Goal: Complete application form

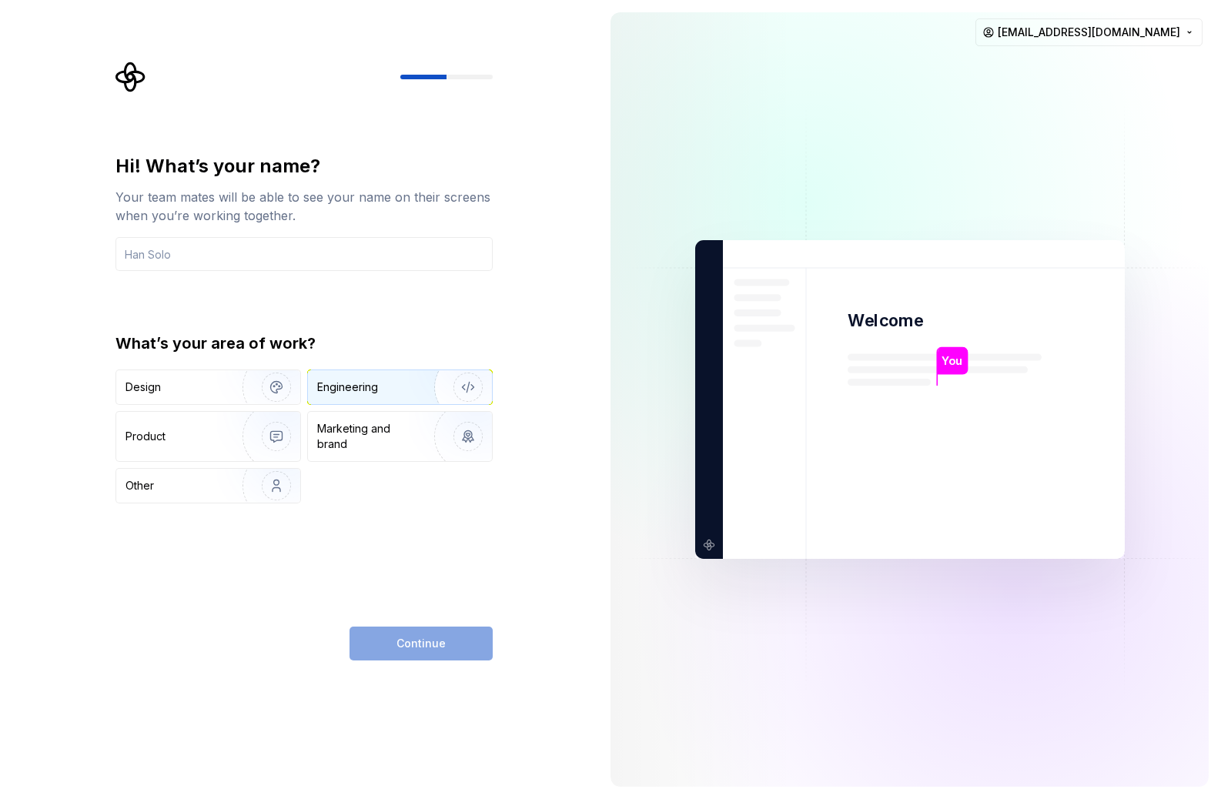
click at [456, 387] on img "button" at bounding box center [458, 387] width 99 height 103
click at [370, 451] on div "Marketing and brand" at bounding box center [369, 436] width 104 height 31
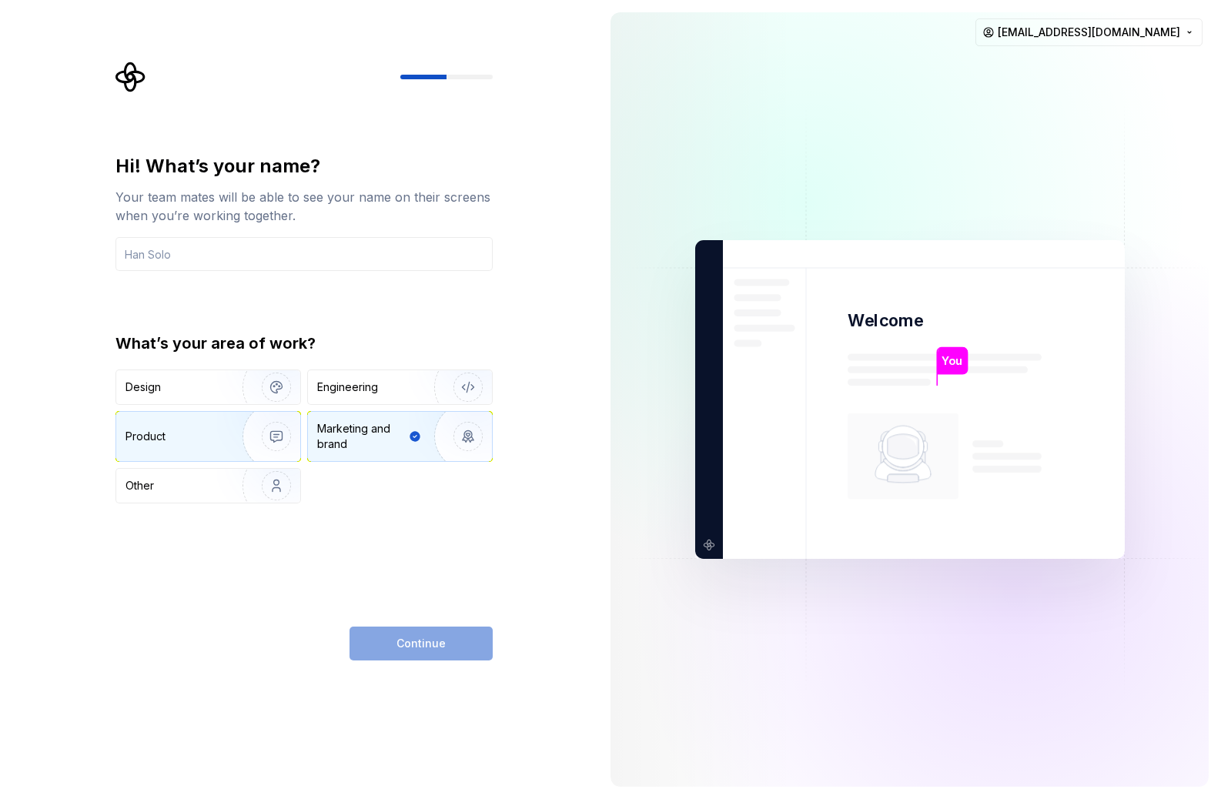
click at [255, 436] on img "button" at bounding box center [266, 436] width 99 height 103
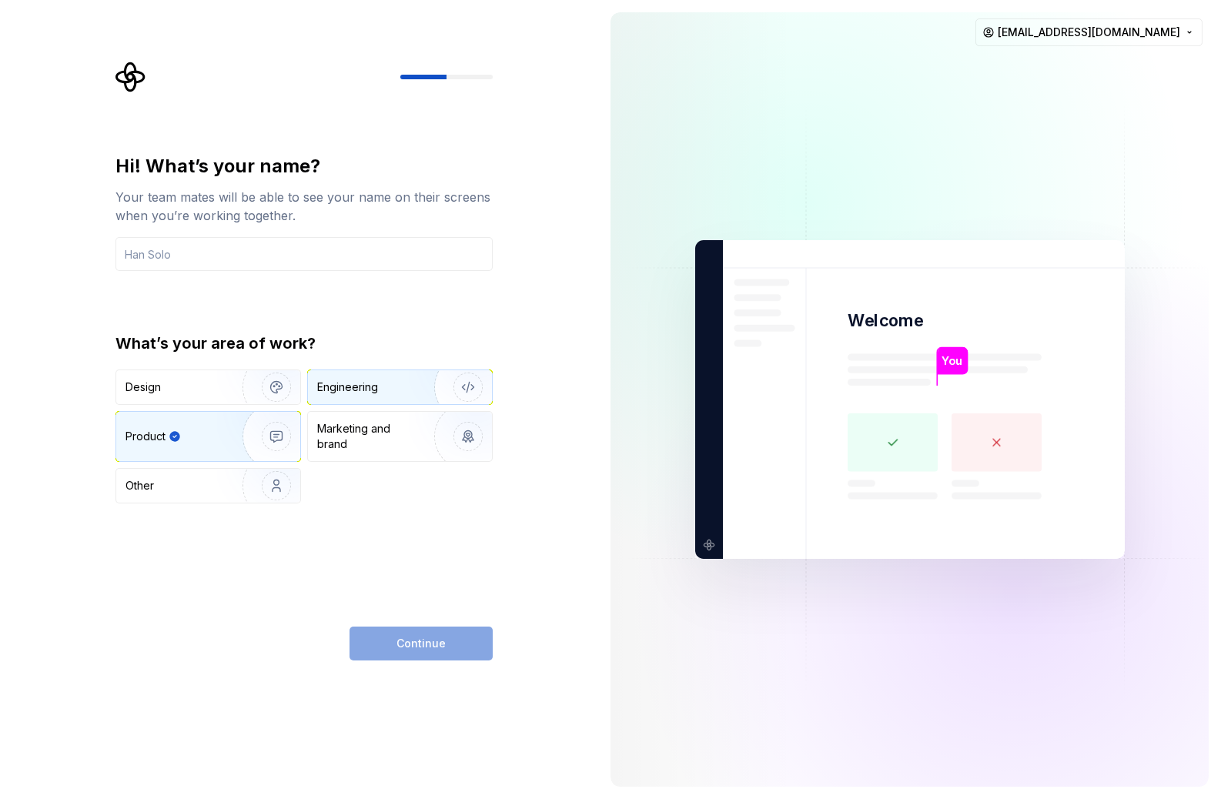
click at [380, 396] on div "Engineering" at bounding box center [400, 387] width 184 height 34
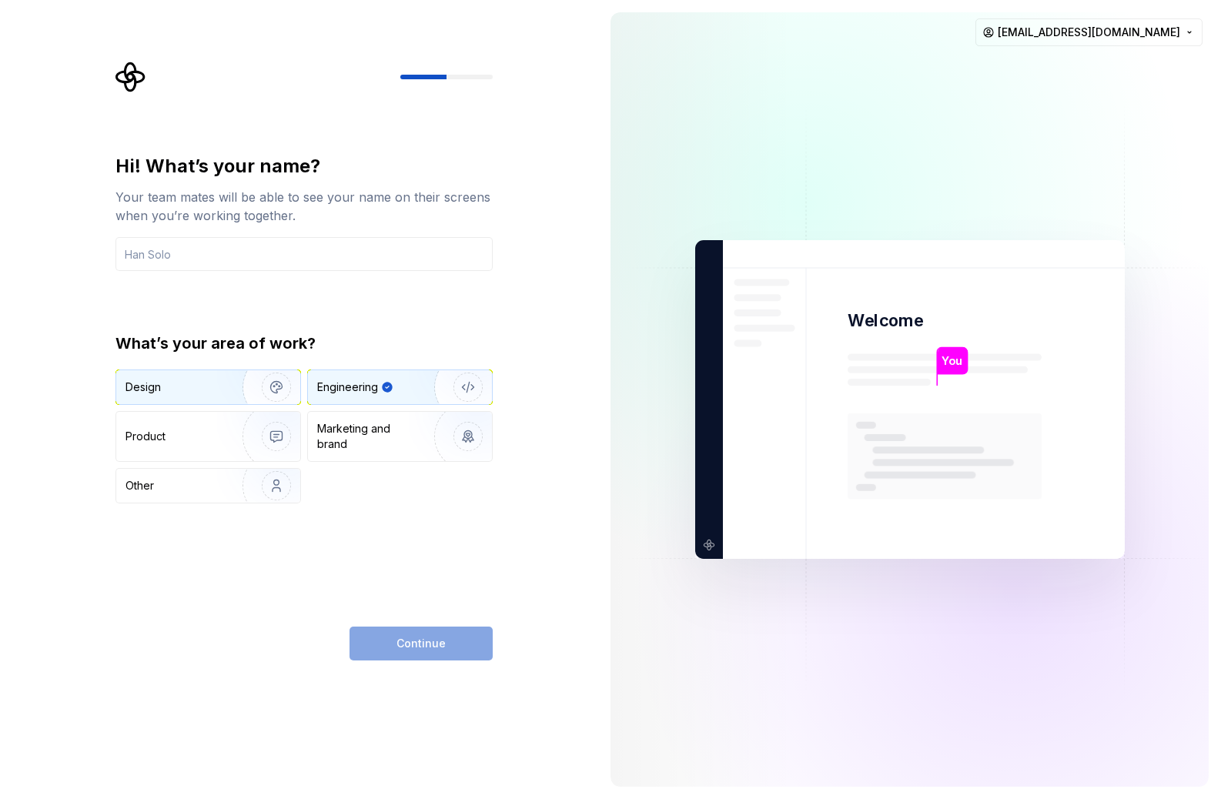
click at [255, 373] on img "button" at bounding box center [266, 387] width 99 height 103
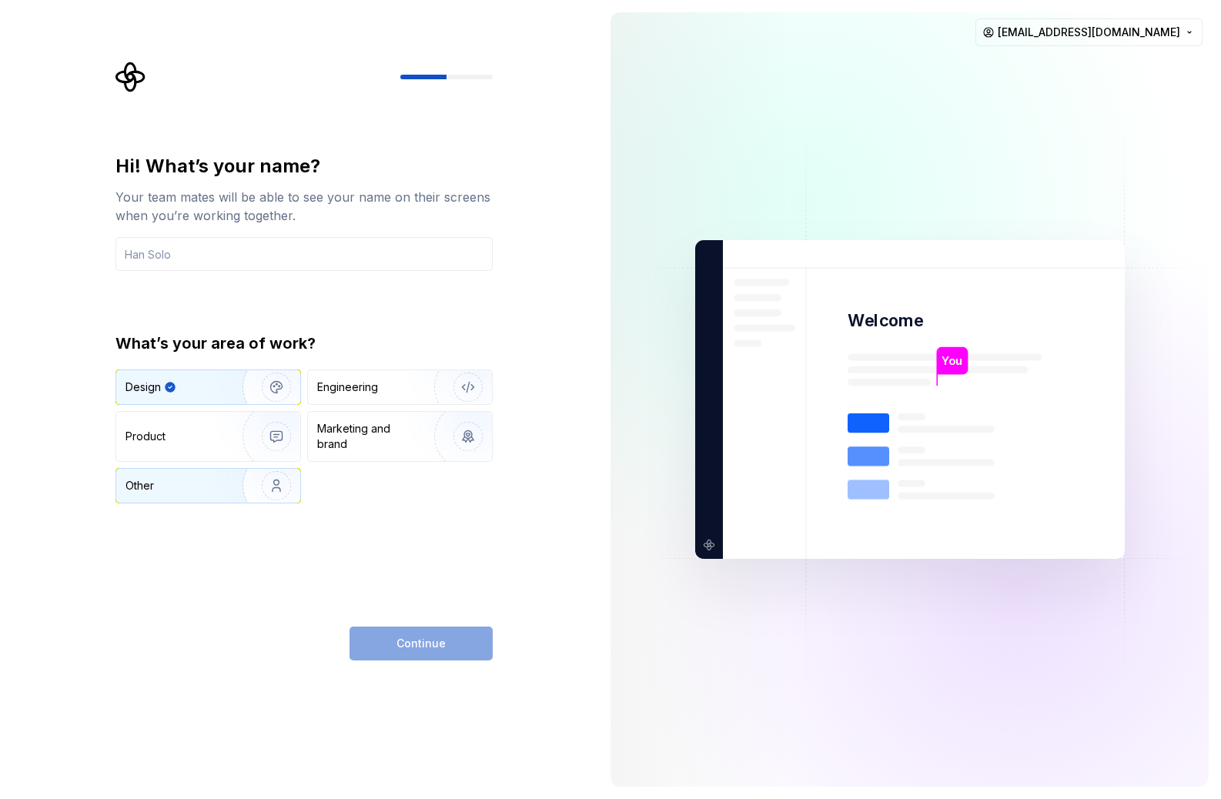
click at [255, 483] on img "button" at bounding box center [266, 485] width 99 height 103
click at [439, 551] on div "Hi! What’s your name? Your team mates will be able to see your name on their sc…" at bounding box center [303, 407] width 377 height 506
click at [126, 75] on icon "Supernova Logo" at bounding box center [129, 76] width 29 height 29
